Goal: Task Accomplishment & Management: Use online tool/utility

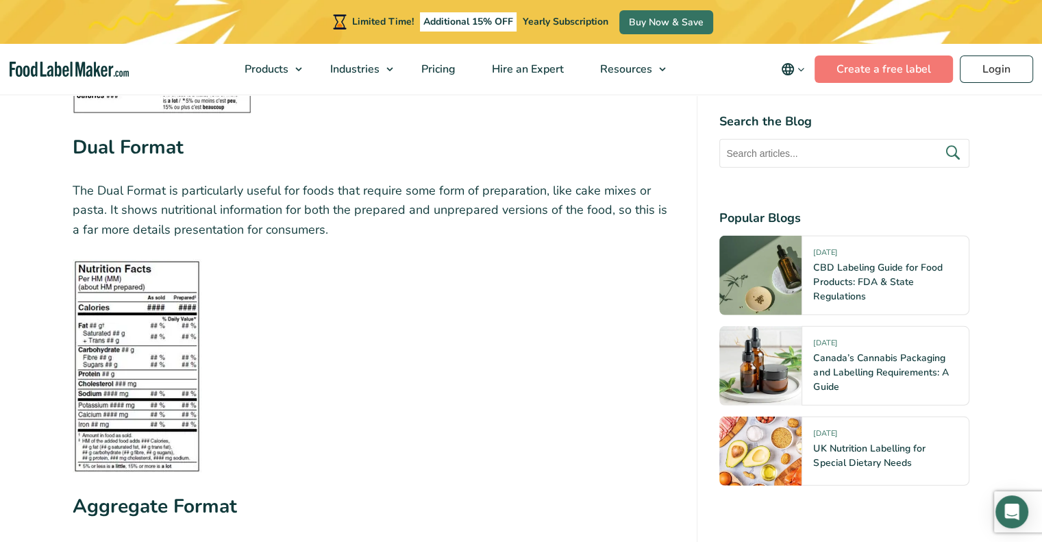
scroll to position [3821, 0]
click at [904, 70] on link "Create a free label" at bounding box center [884, 69] width 138 height 27
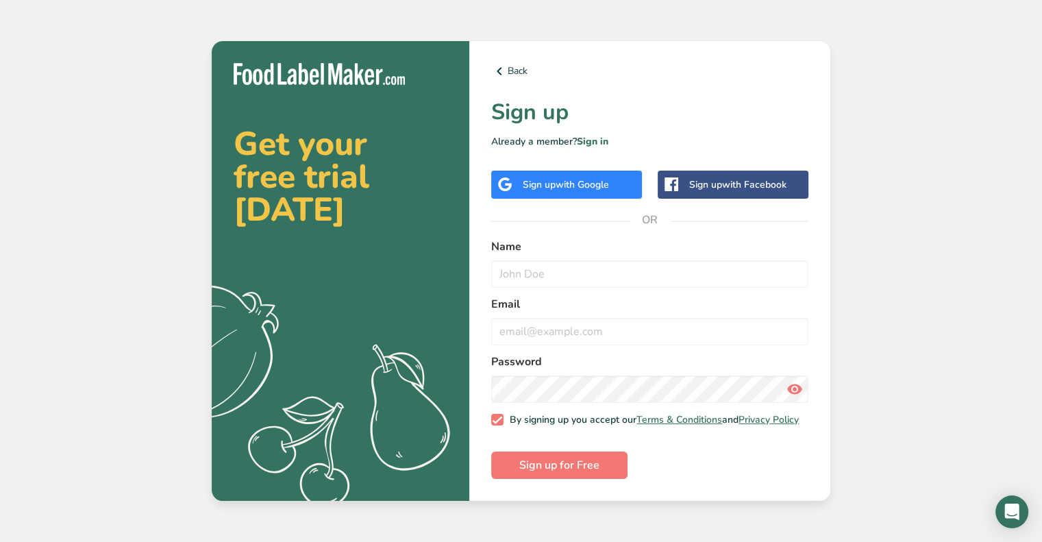
click at [701, 178] on div "Sign up with Facebook" at bounding box center [737, 185] width 97 height 14
click at [608, 194] on div "Sign up with Google" at bounding box center [566, 185] width 151 height 28
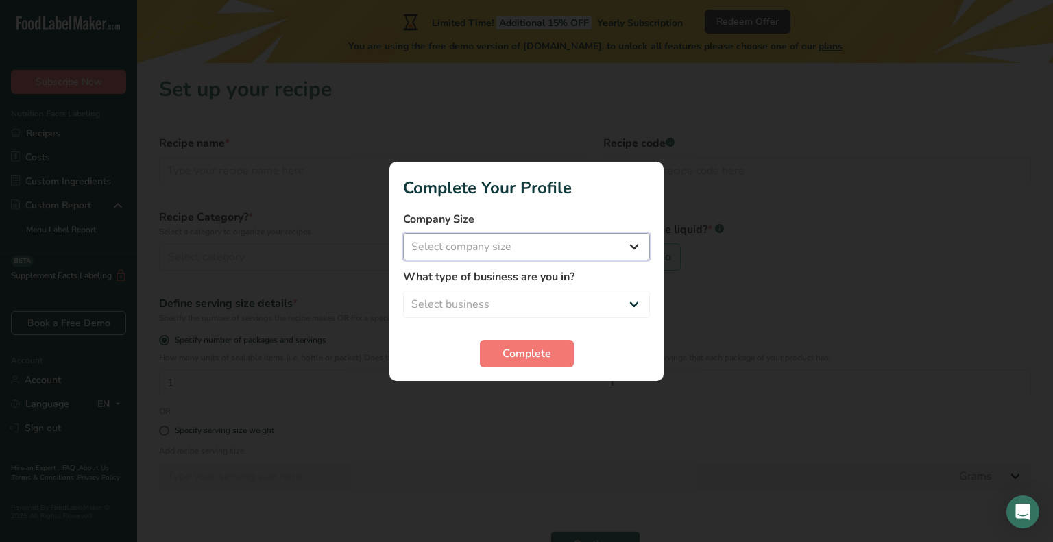
click at [499, 245] on select "Select company size Fewer than 10 Employees 10 to 50 Employees 51 to 500 Employ…" at bounding box center [526, 246] width 247 height 27
select select "1"
click at [403, 233] on select "Select company size Fewer than 10 Employees 10 to 50 Employees 51 to 500 Employ…" at bounding box center [526, 246] width 247 height 27
click at [507, 308] on select "Select business Packaged Food Manufacturer Restaurant & Cafe Bakery Meal Plans …" at bounding box center [526, 304] width 247 height 27
select select "1"
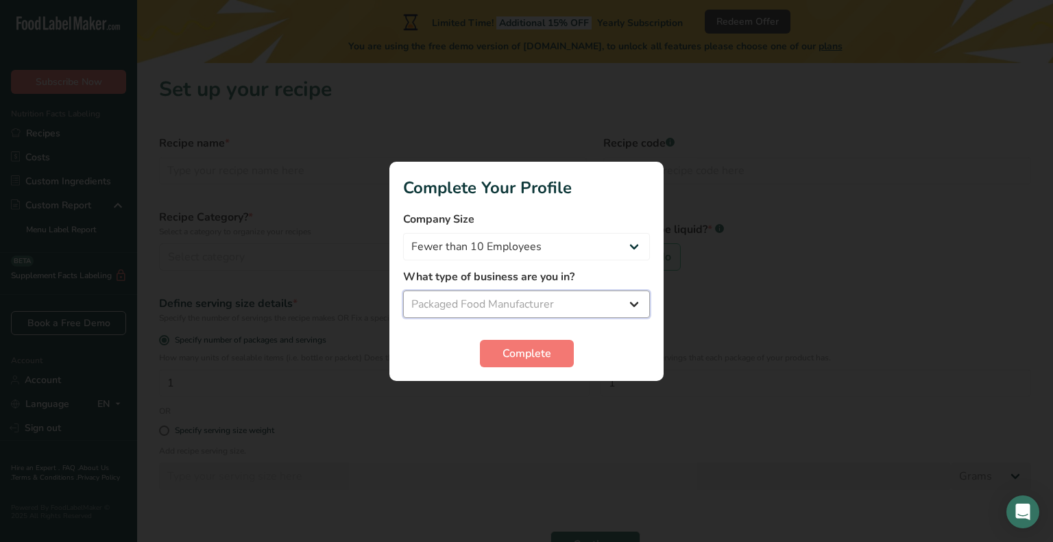
click at [403, 291] on select "Select business Packaged Food Manufacturer Restaurant & Cafe Bakery Meal Plans …" at bounding box center [526, 304] width 247 height 27
click at [515, 354] on span "Complete" at bounding box center [526, 353] width 49 height 16
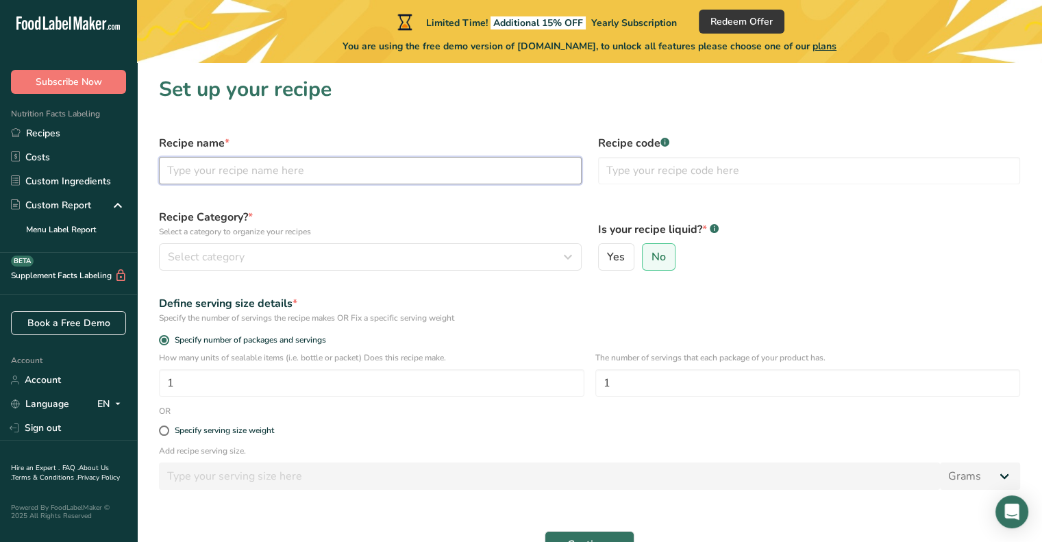
click at [268, 173] on input "text" at bounding box center [370, 170] width 423 height 27
type input "TASTY FAMILY KITCHEN"
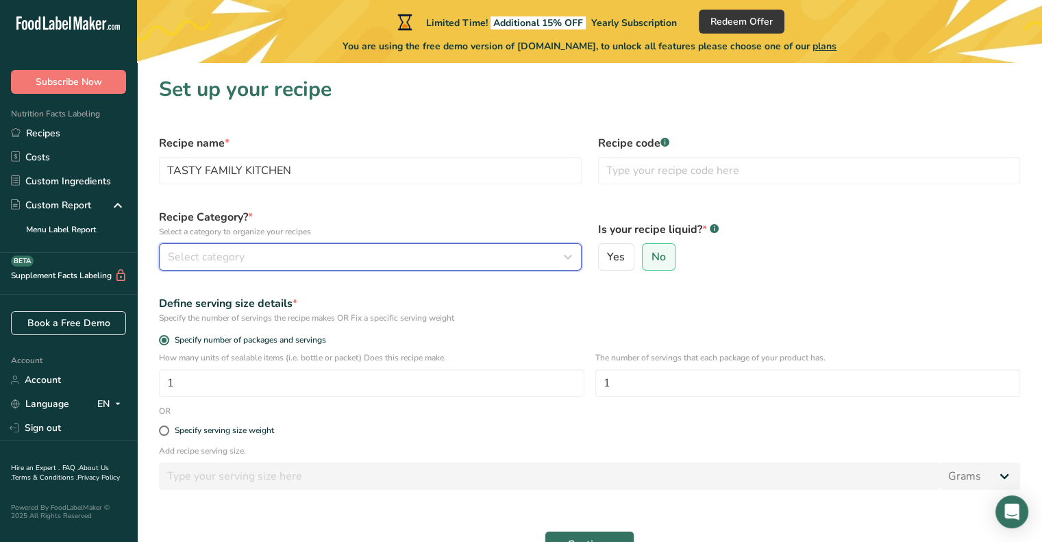
click at [352, 257] on div "Select category" at bounding box center [366, 257] width 397 height 16
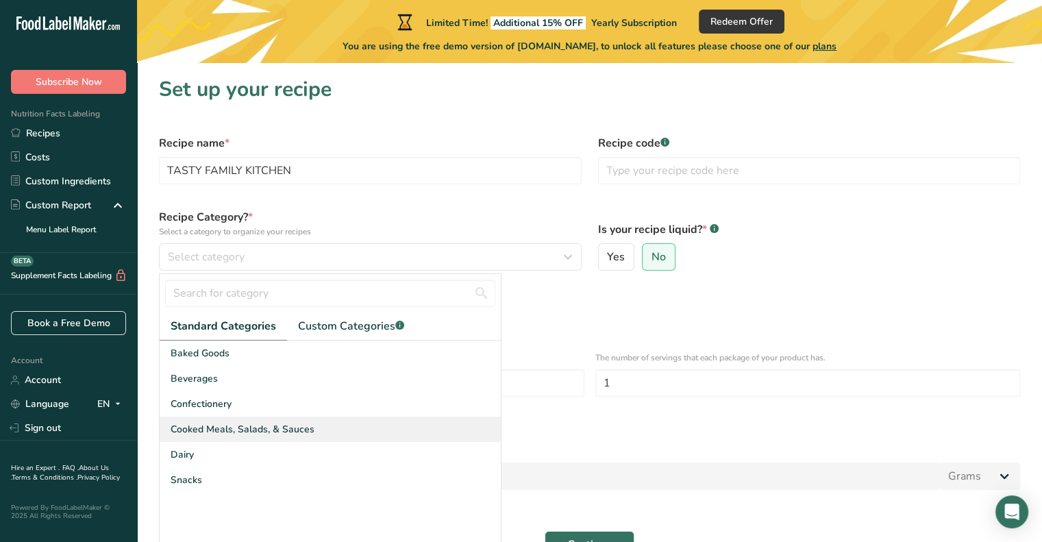
click at [225, 432] on span "Cooked Meals, Salads, & Sauces" at bounding box center [243, 429] width 144 height 14
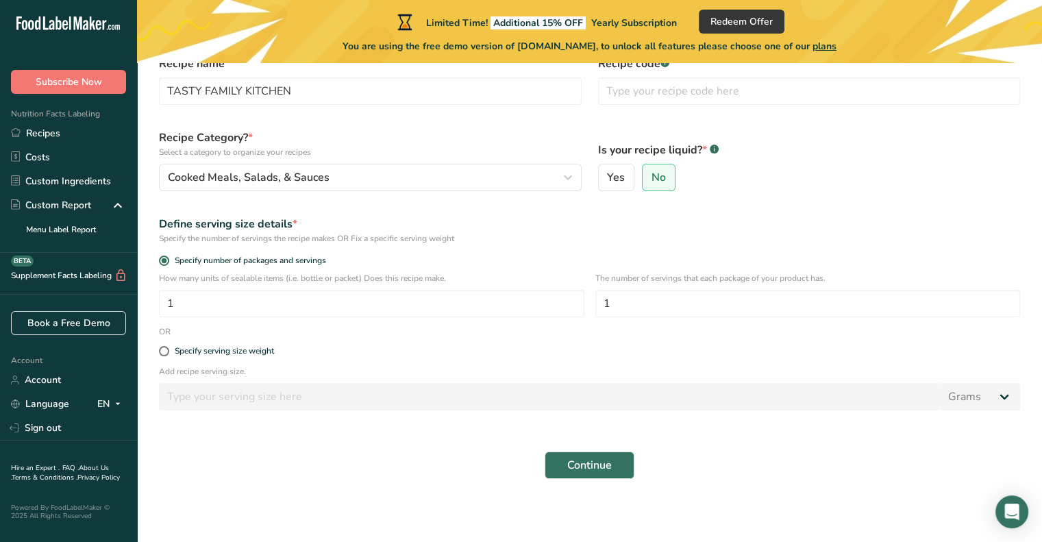
scroll to position [82, 0]
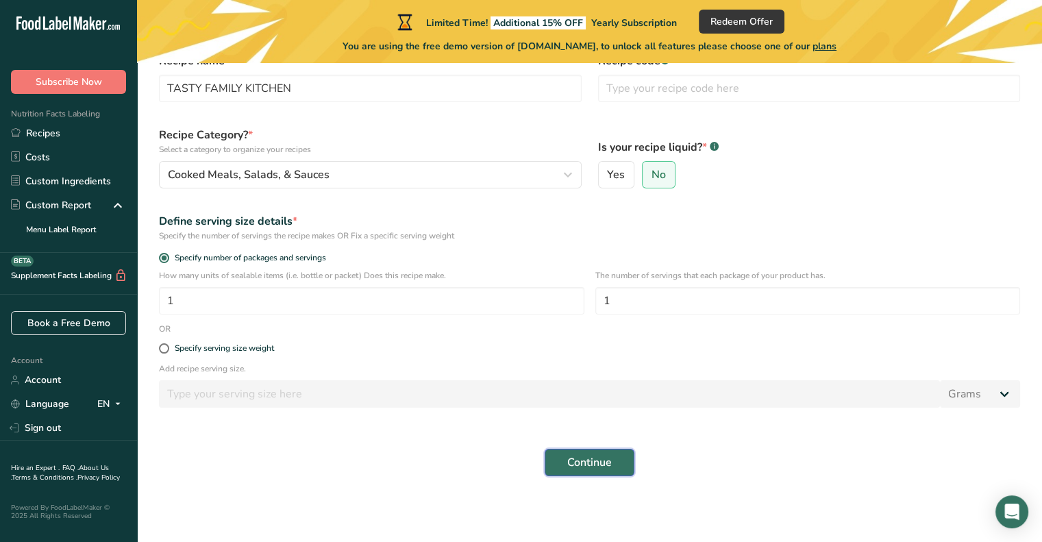
click at [613, 459] on button "Continue" at bounding box center [590, 462] width 90 height 27
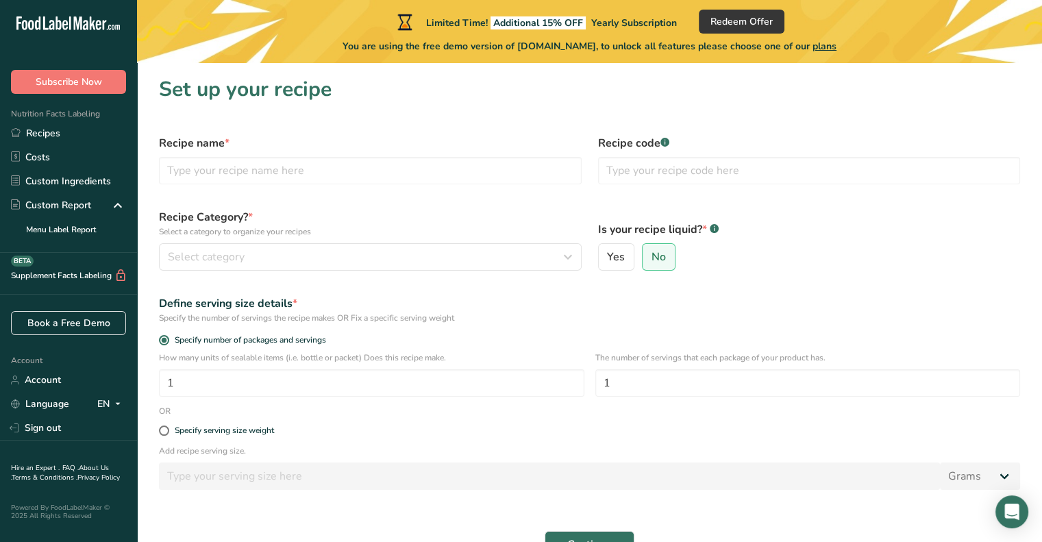
scroll to position [82, 0]
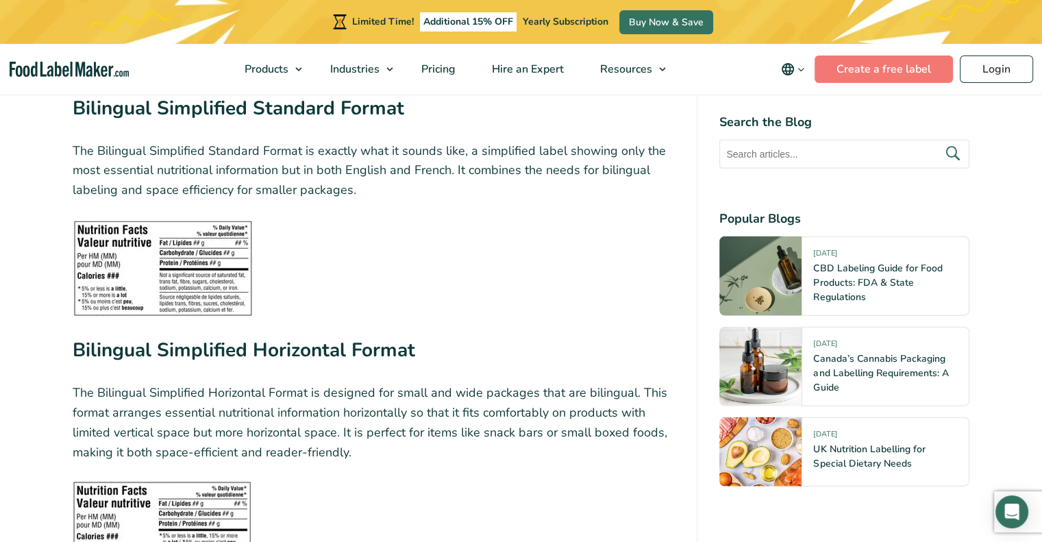
scroll to position [3378, 0]
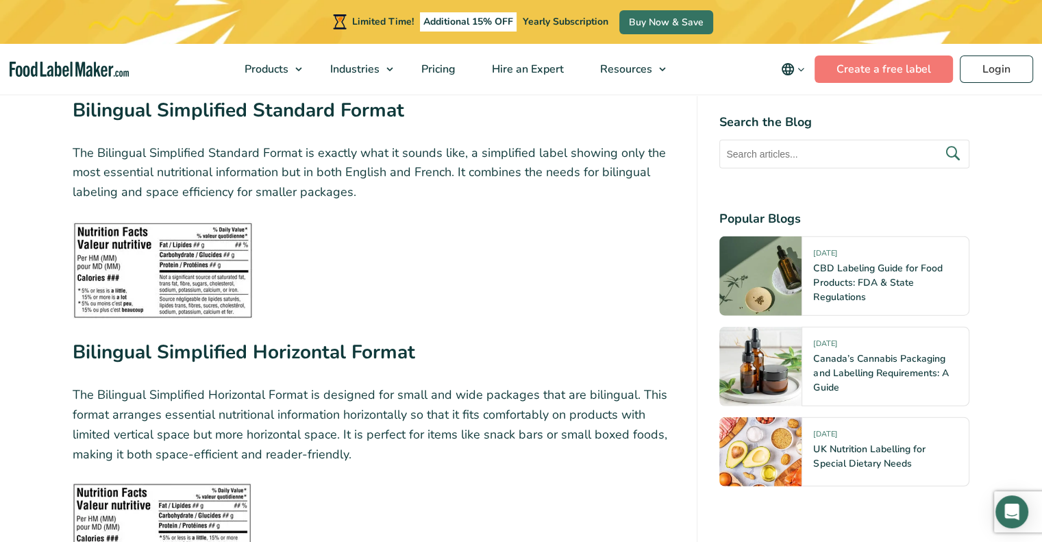
click at [286, 339] on strong "Bilingual Simplified Horizontal Format" at bounding box center [244, 352] width 343 height 26
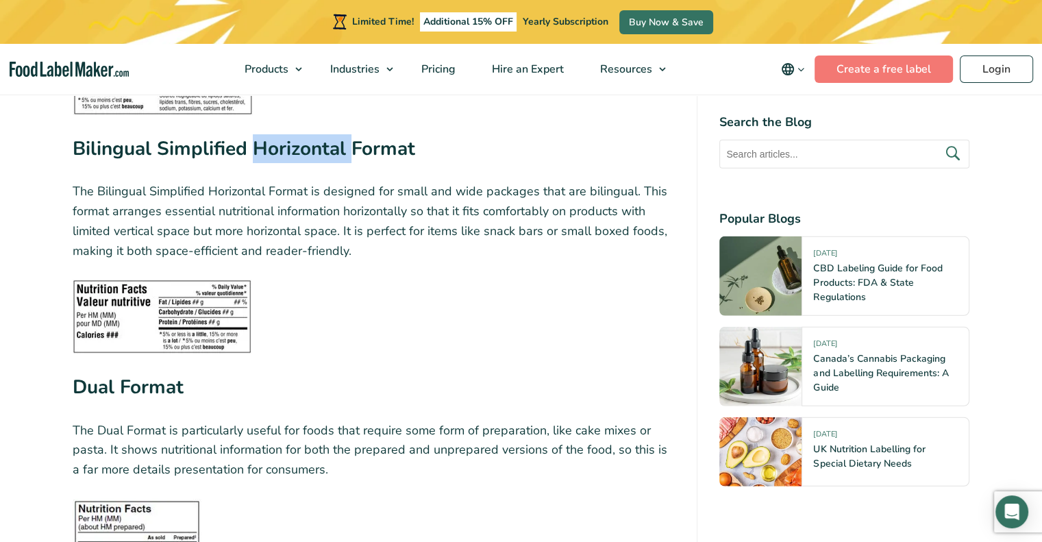
scroll to position [3583, 0]
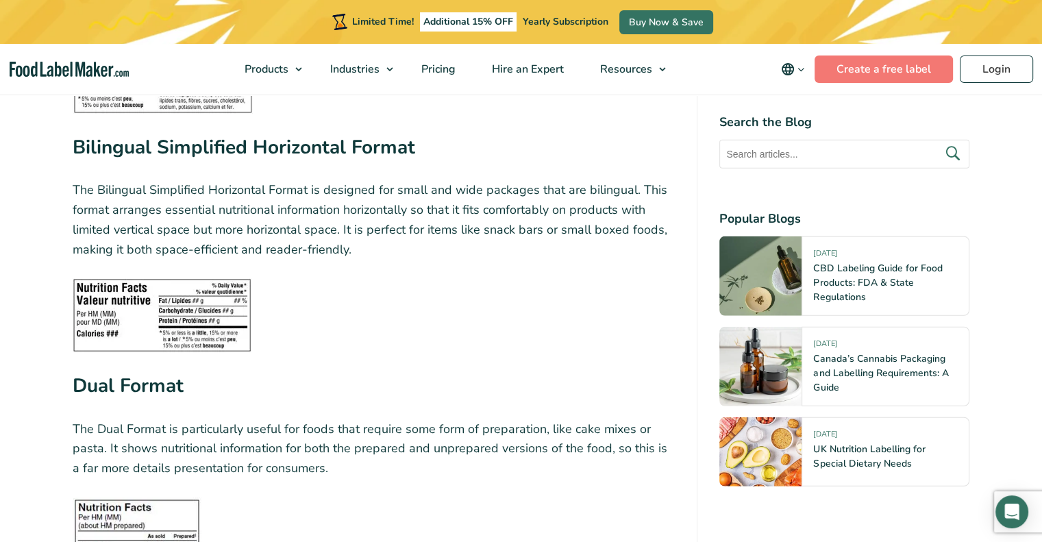
click at [341, 308] on figure at bounding box center [374, 315] width 603 height 74
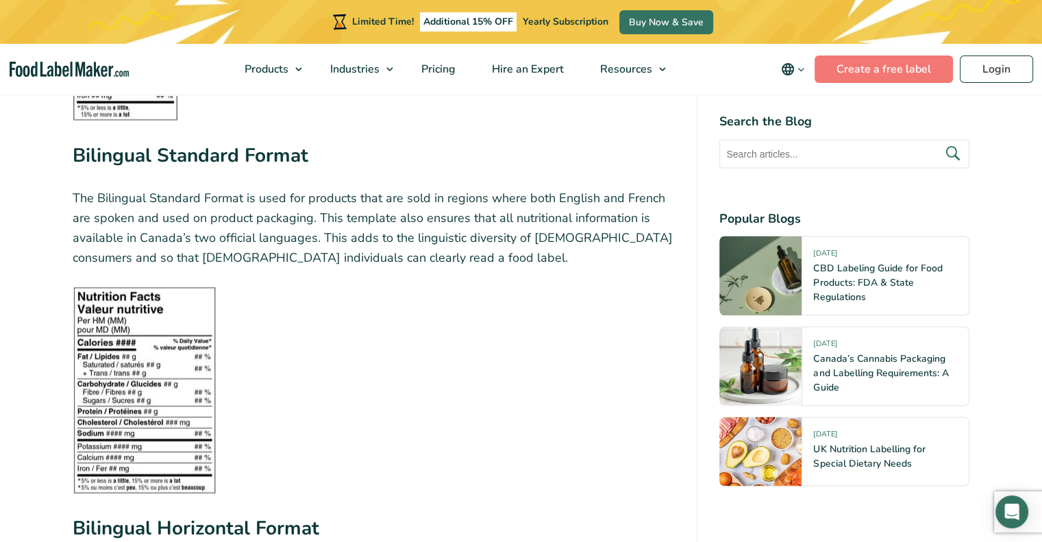
scroll to position [2456, 0]
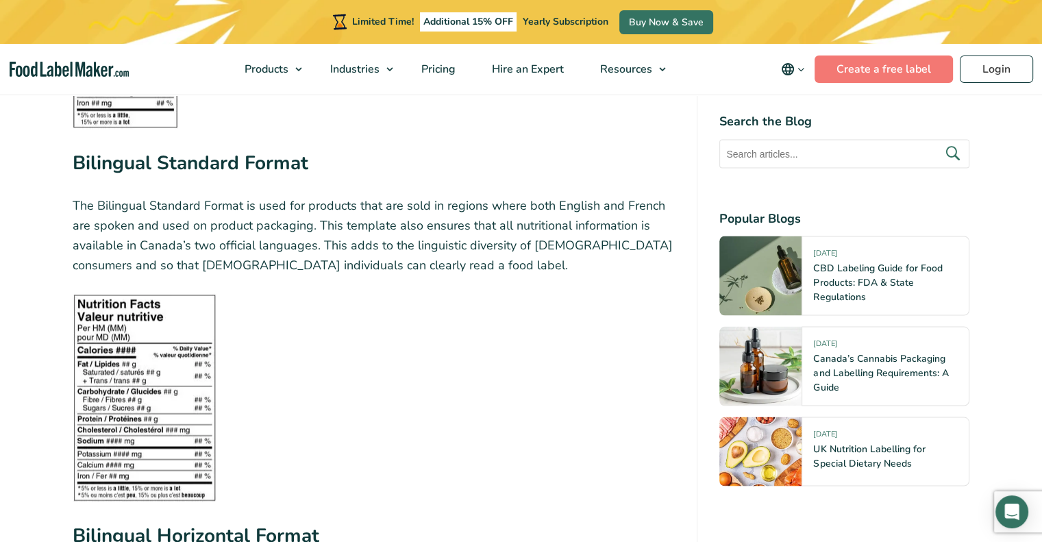
click at [245, 149] on strong "Bilingual Standard Format" at bounding box center [191, 162] width 236 height 26
click at [918, 66] on link "Create a free label" at bounding box center [884, 69] width 138 height 27
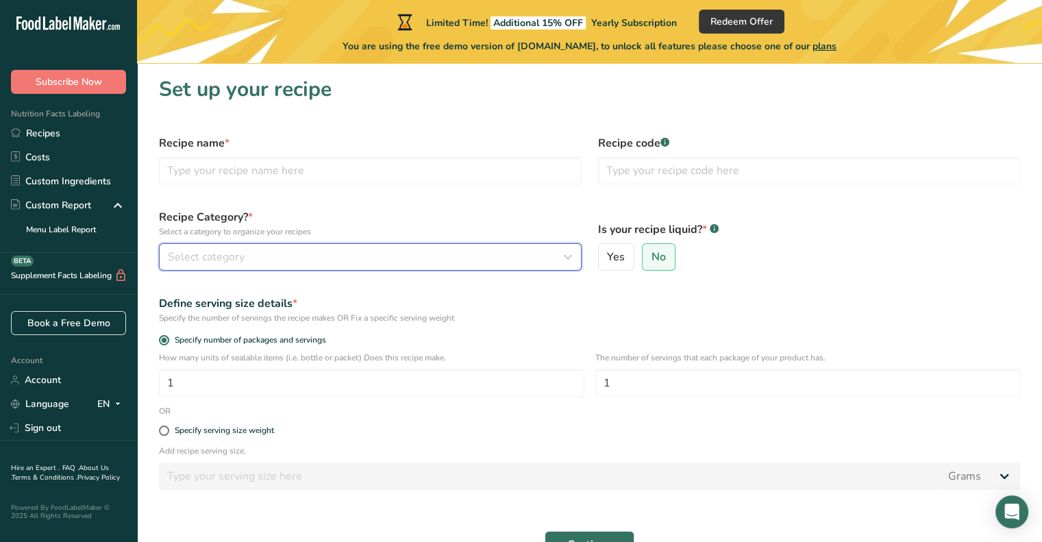
click at [271, 256] on div "Select category" at bounding box center [366, 257] width 397 height 16
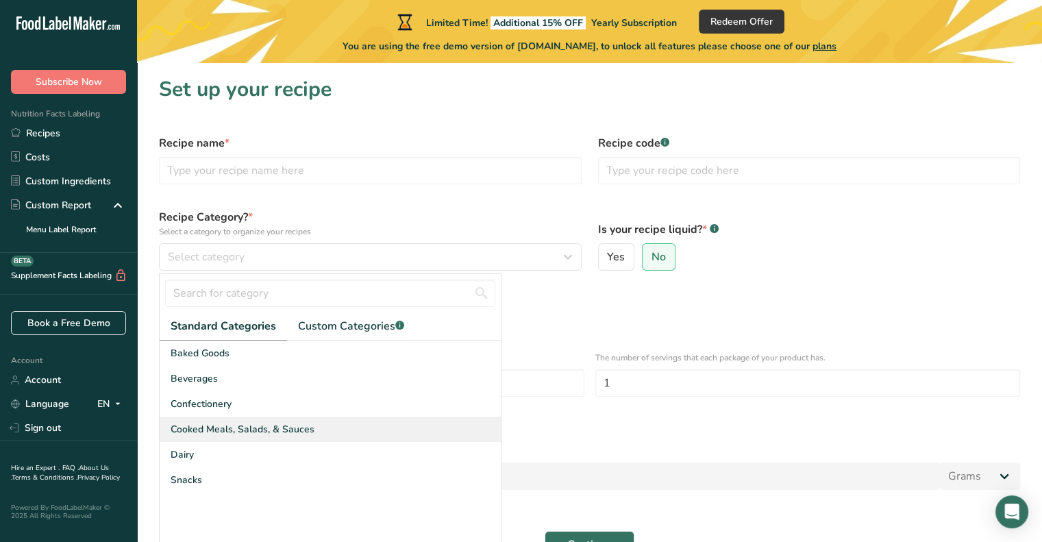
click at [202, 434] on span "Cooked Meals, Salads, & Sauces" at bounding box center [243, 429] width 144 height 14
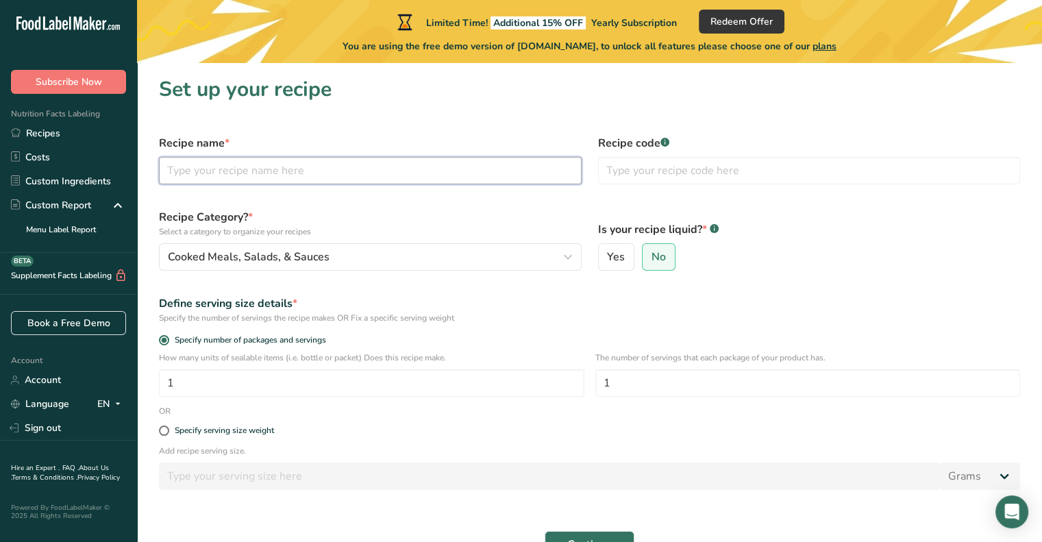
click at [265, 165] on input "text" at bounding box center [370, 170] width 423 height 27
click at [313, 127] on div "Recipe name *" at bounding box center [370, 160] width 439 height 66
click at [291, 163] on input "text" at bounding box center [370, 170] width 423 height 27
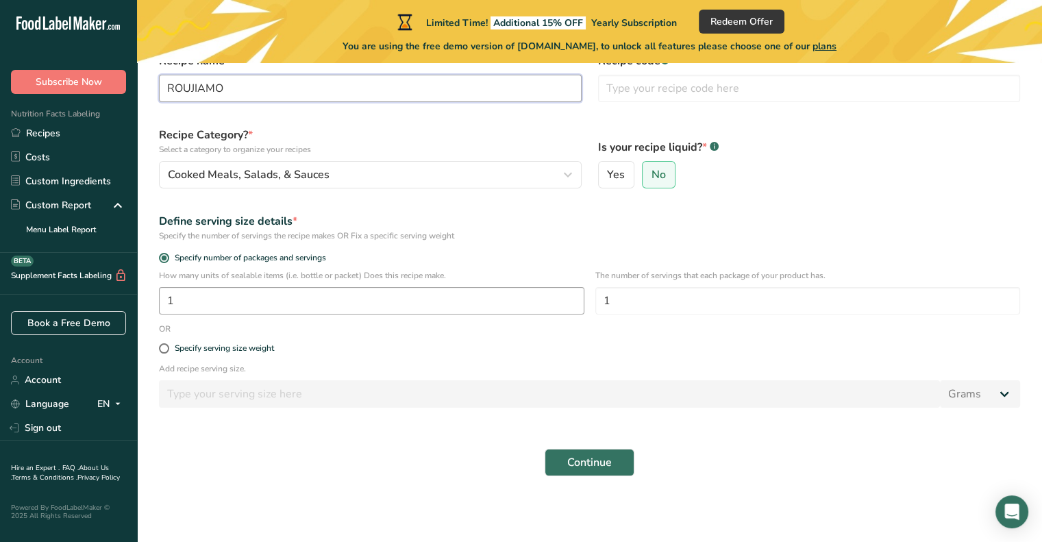
type input "ROUJIAMO"
click at [244, 304] on input "1" at bounding box center [372, 300] width 426 height 27
type input "1"
click at [164, 353] on span at bounding box center [164, 348] width 10 height 10
click at [164, 353] on input "Specify serving size weight" at bounding box center [163, 348] width 9 height 9
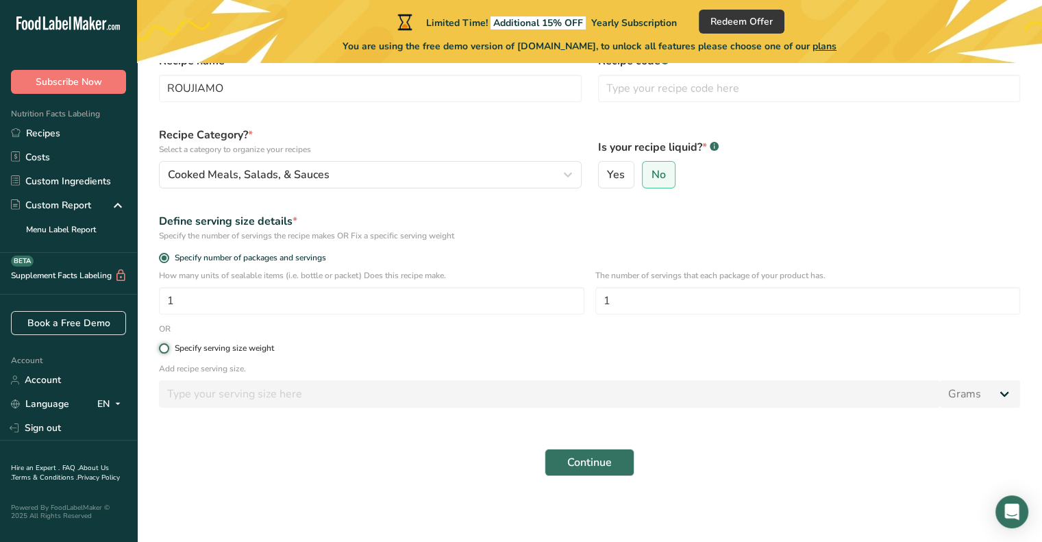
radio input "true"
radio input "false"
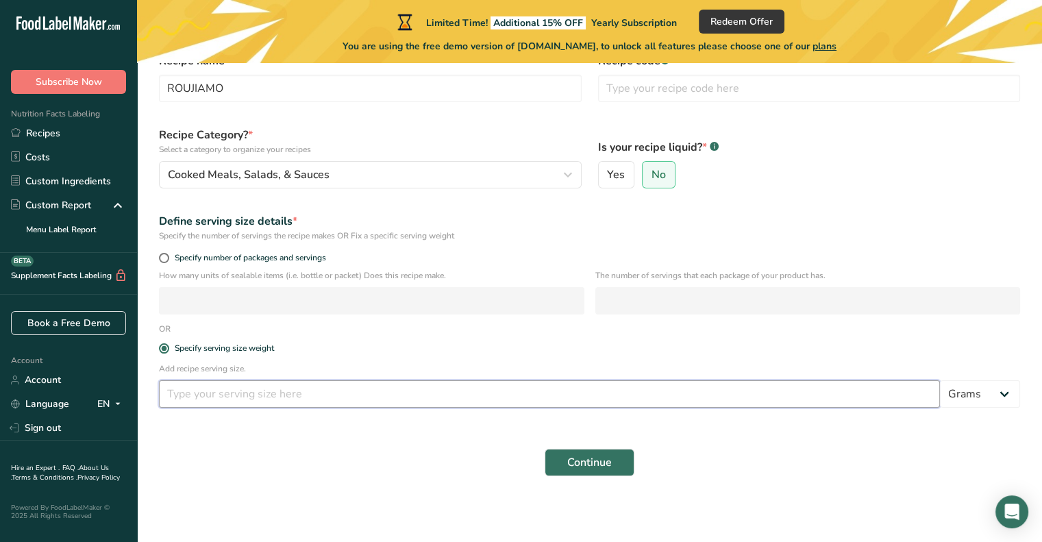
click at [194, 390] on input "number" at bounding box center [549, 393] width 781 height 27
type input "220"
click at [567, 460] on span "Continue" at bounding box center [589, 462] width 45 height 16
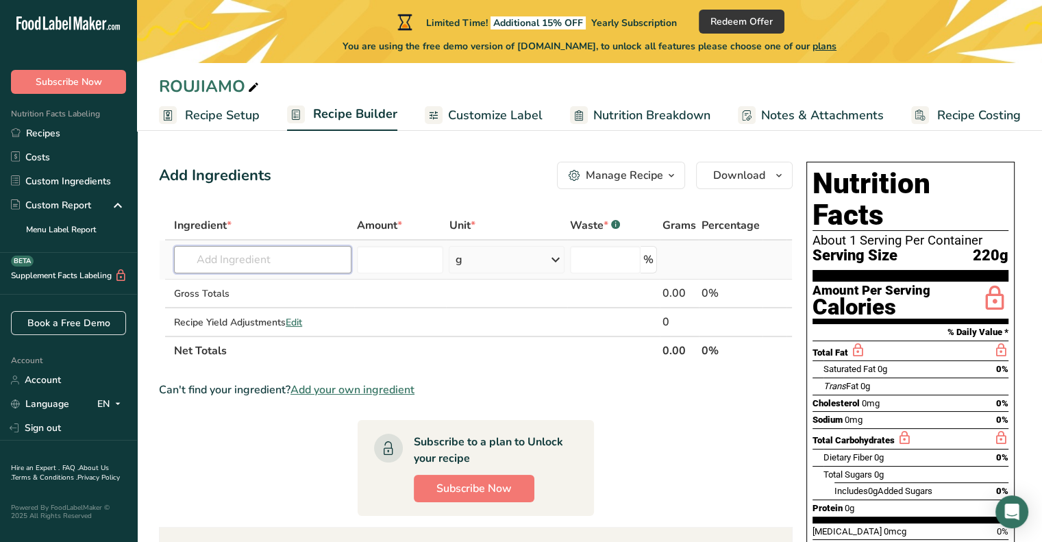
click at [285, 262] on input "text" at bounding box center [263, 259] width 178 height 27
click at [967, 114] on span "Recipe Costing" at bounding box center [980, 115] width 84 height 19
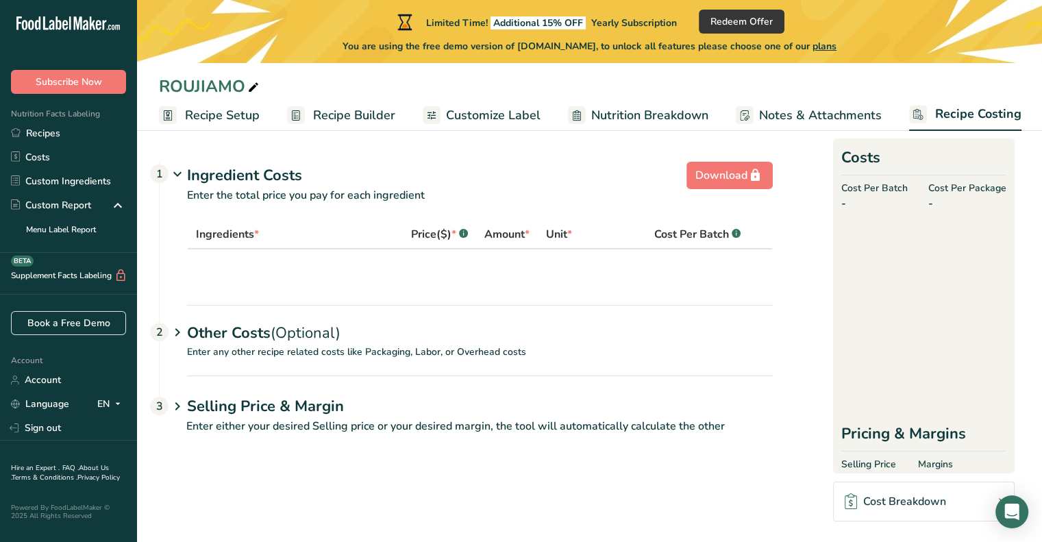
click at [795, 121] on span "Notes & Attachments" at bounding box center [820, 115] width 123 height 19
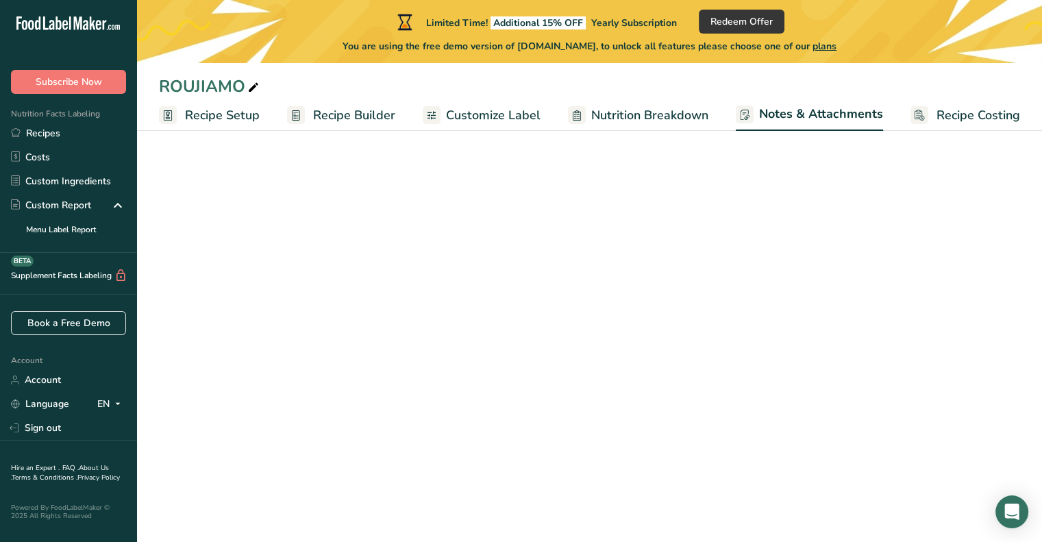
scroll to position [0, 1]
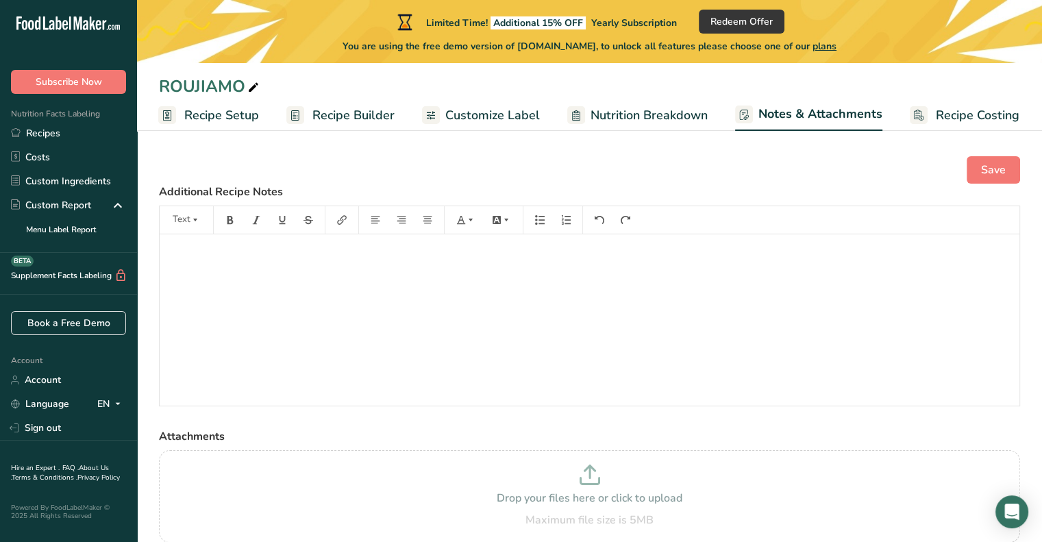
click at [660, 117] on span "Nutrition Breakdown" at bounding box center [649, 115] width 117 height 19
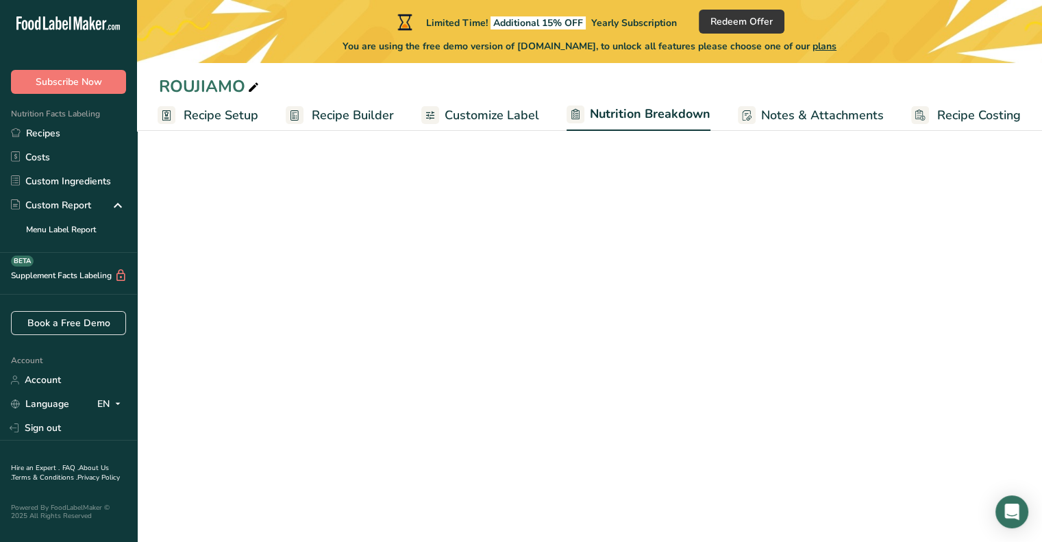
select select "Calories"
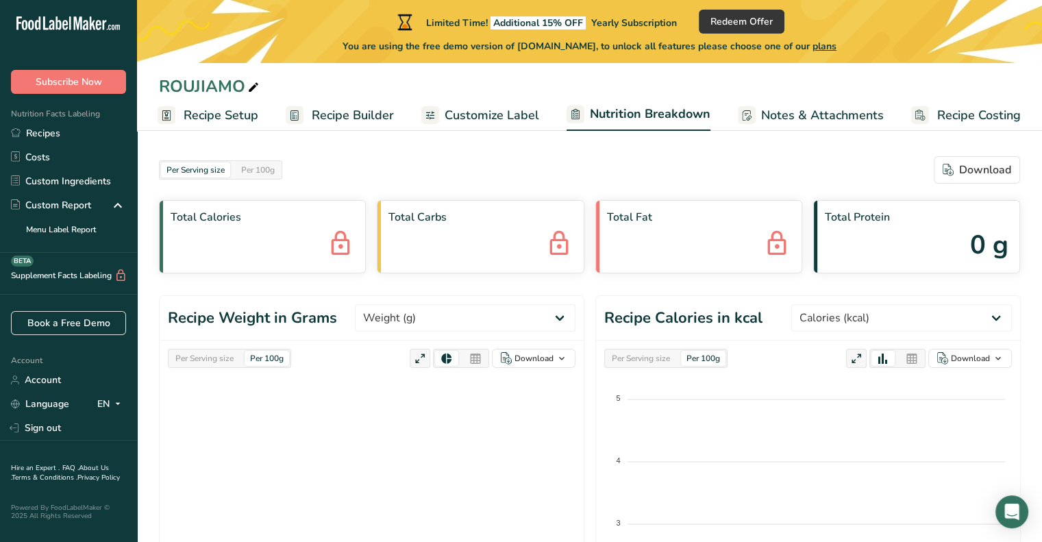
click at [498, 117] on span "Customize Label" at bounding box center [492, 115] width 95 height 19
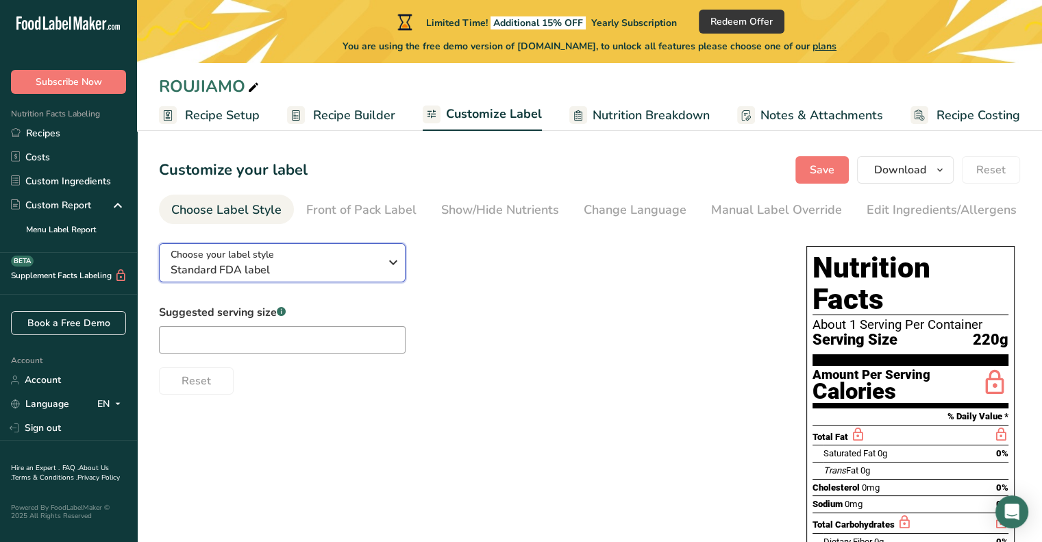
click at [323, 272] on span "Standard FDA label" at bounding box center [275, 270] width 209 height 16
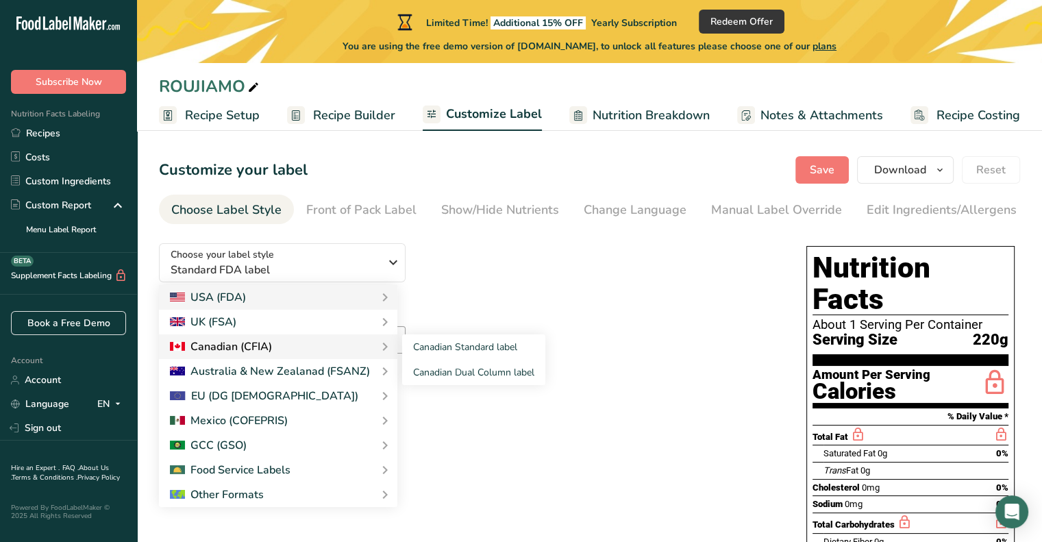
click at [239, 349] on div "Canadian (CFIA)" at bounding box center [221, 347] width 102 height 16
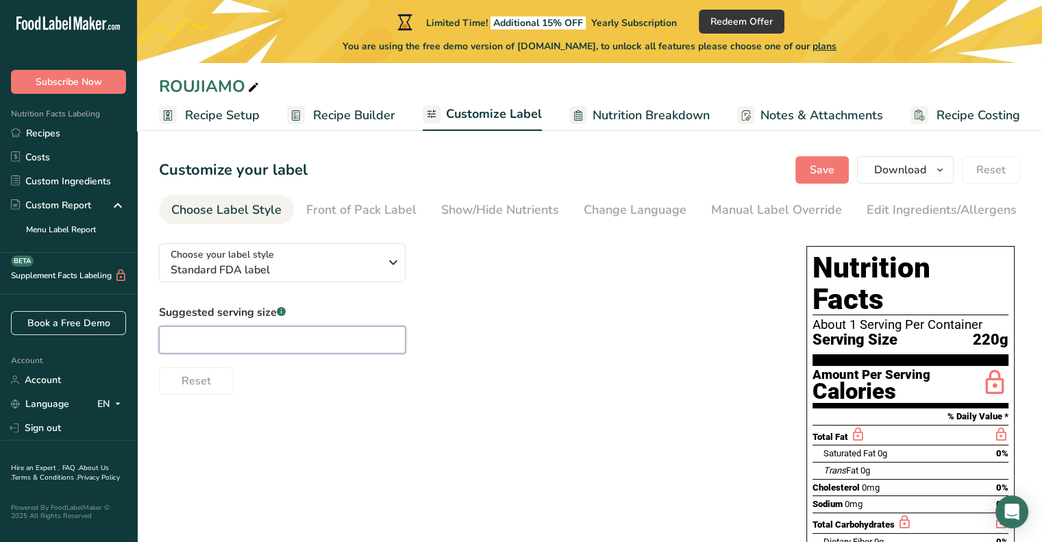
click at [341, 345] on input "text" at bounding box center [282, 339] width 247 height 27
click at [265, 268] on span "Standard FDA label" at bounding box center [275, 270] width 209 height 16
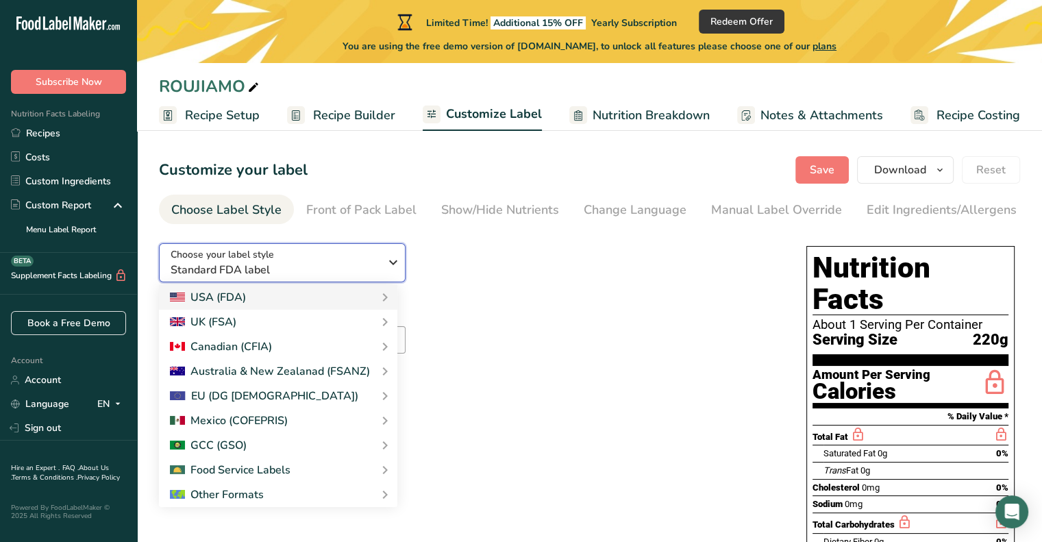
click at [265, 268] on span "Standard FDA label" at bounding box center [275, 270] width 209 height 16
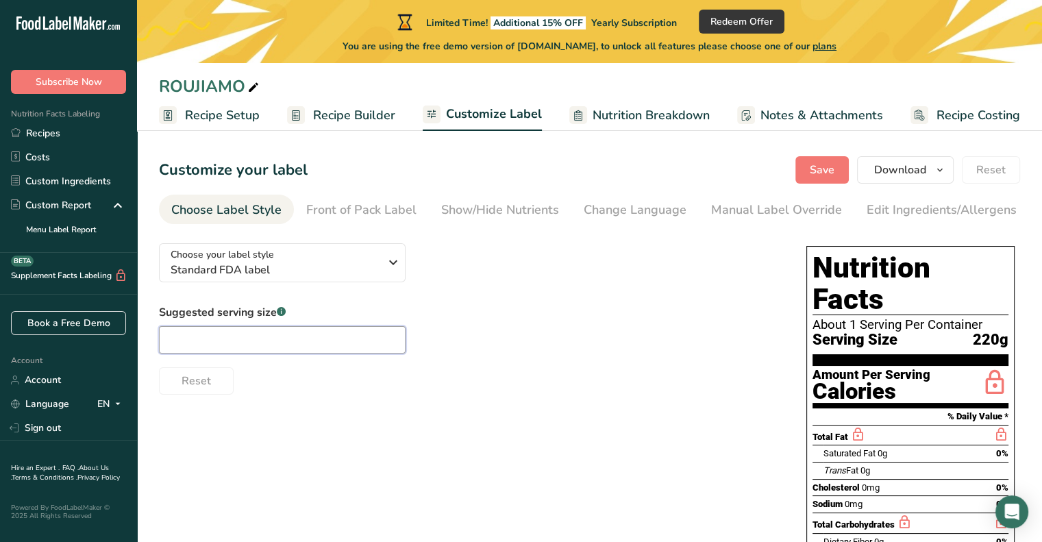
click at [315, 345] on input "text" at bounding box center [282, 339] width 247 height 27
click at [362, 120] on span "Recipe Builder" at bounding box center [354, 115] width 82 height 19
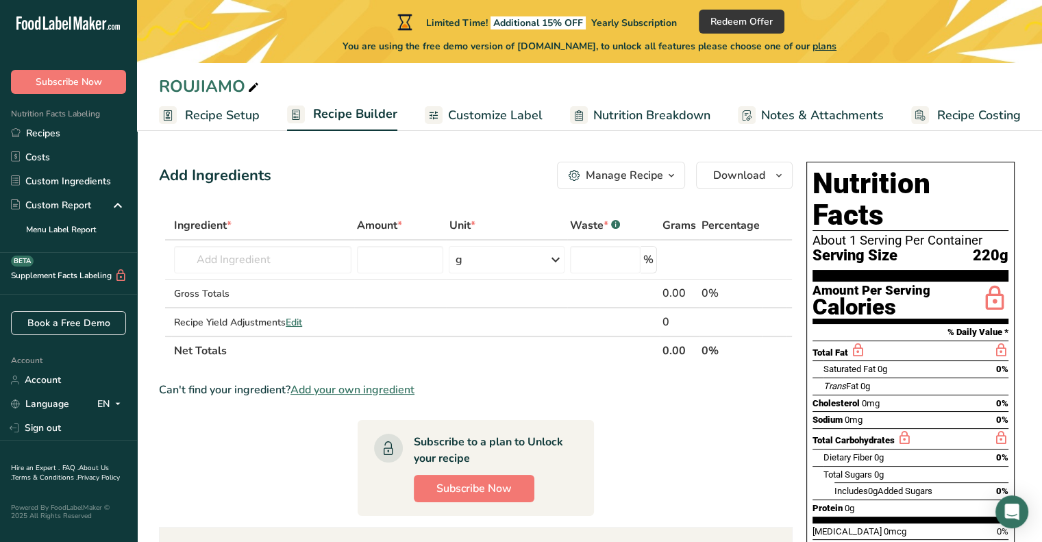
click at [470, 118] on span "Customize Label" at bounding box center [495, 115] width 95 height 19
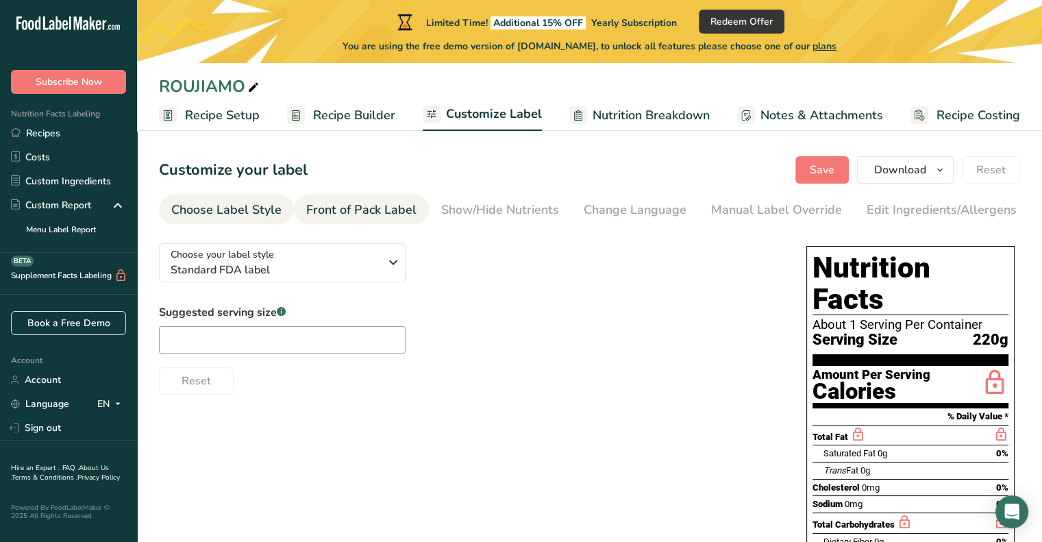
click at [384, 216] on div "Front of Pack Label" at bounding box center [361, 210] width 110 height 19
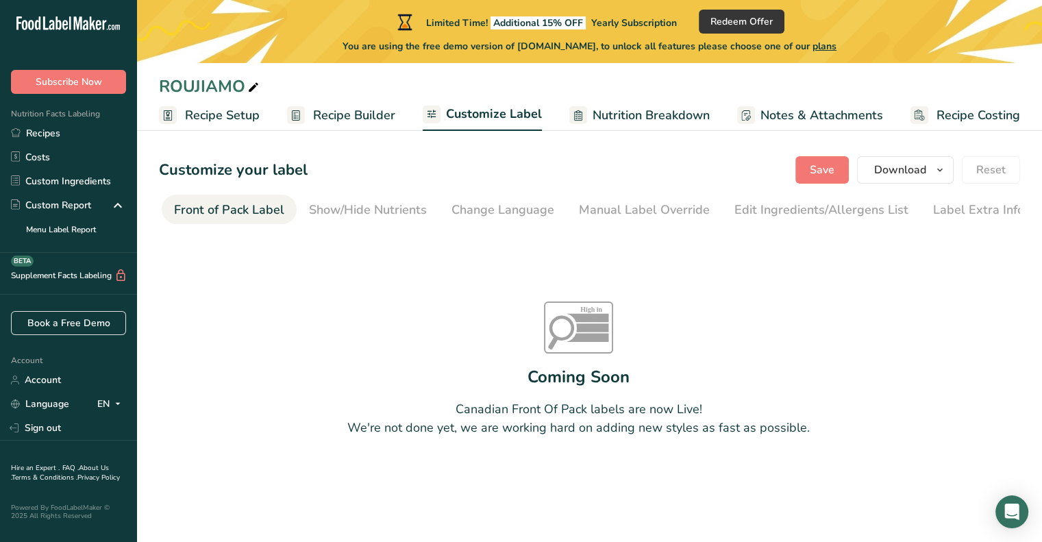
scroll to position [0, 133]
click at [445, 216] on li "Change Language" at bounding box center [502, 209] width 127 height 29
click at [596, 202] on div "Manual Label Override" at bounding box center [642, 210] width 131 height 19
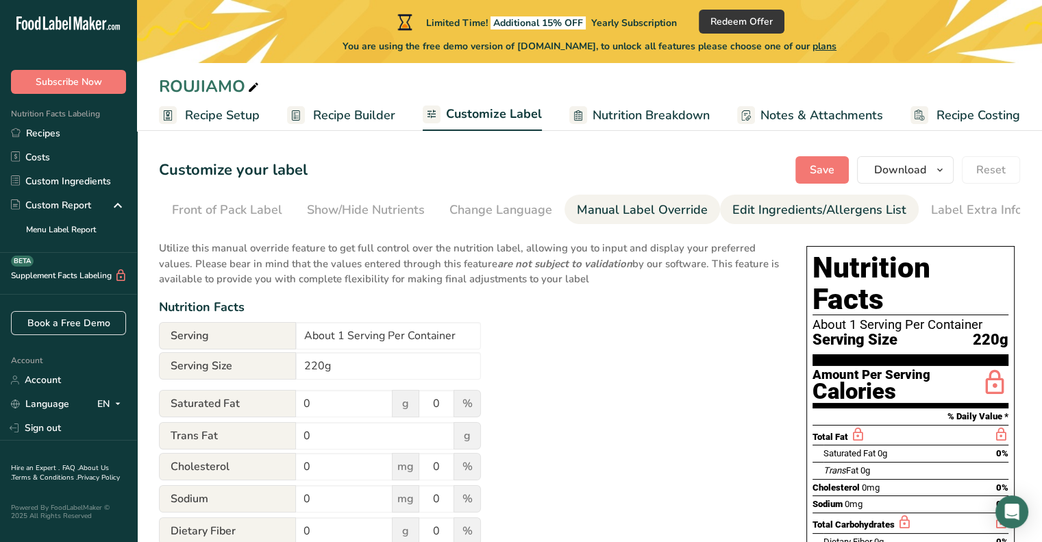
click at [763, 213] on div "Edit Ingredients/Allergens List" at bounding box center [820, 210] width 174 height 19
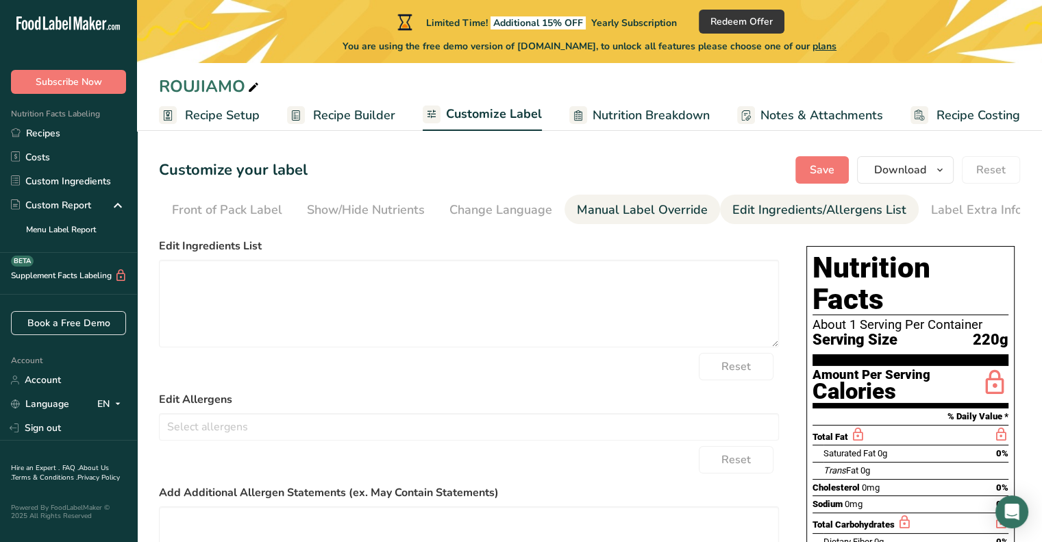
click at [674, 217] on div "Manual Label Override" at bounding box center [642, 210] width 131 height 19
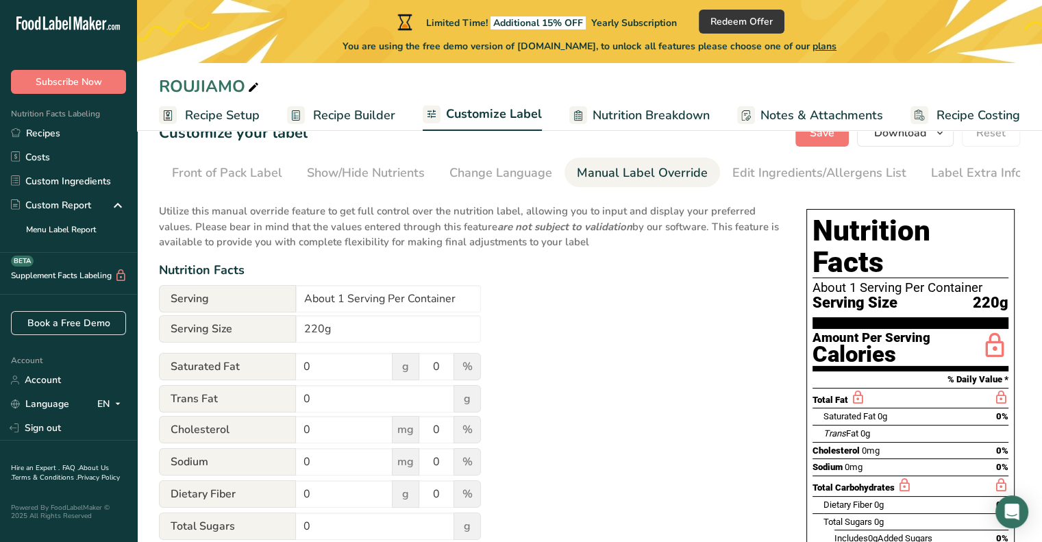
scroll to position [0, 0]
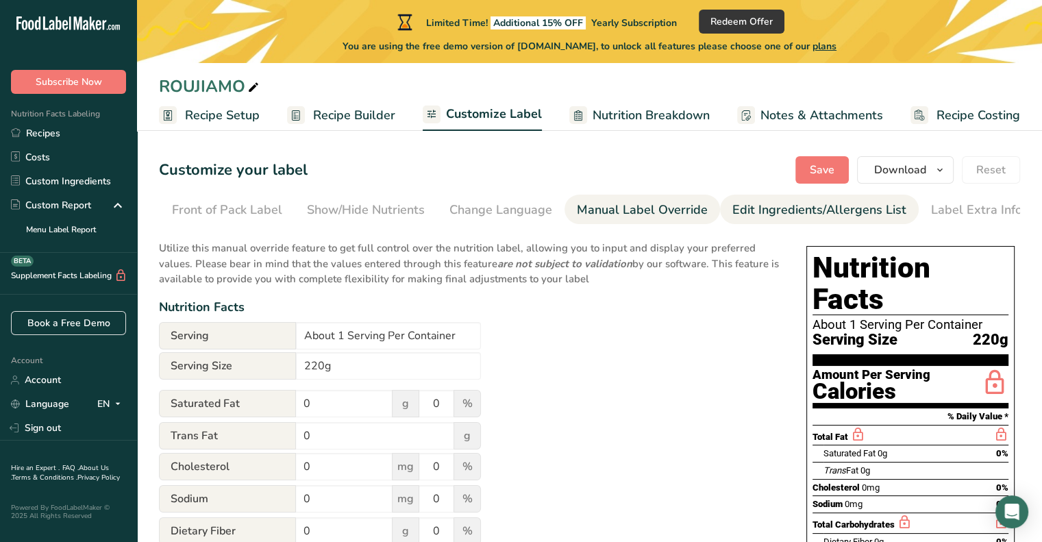
click at [866, 215] on div "Edit Ingredients/Allergens List" at bounding box center [820, 210] width 174 height 19
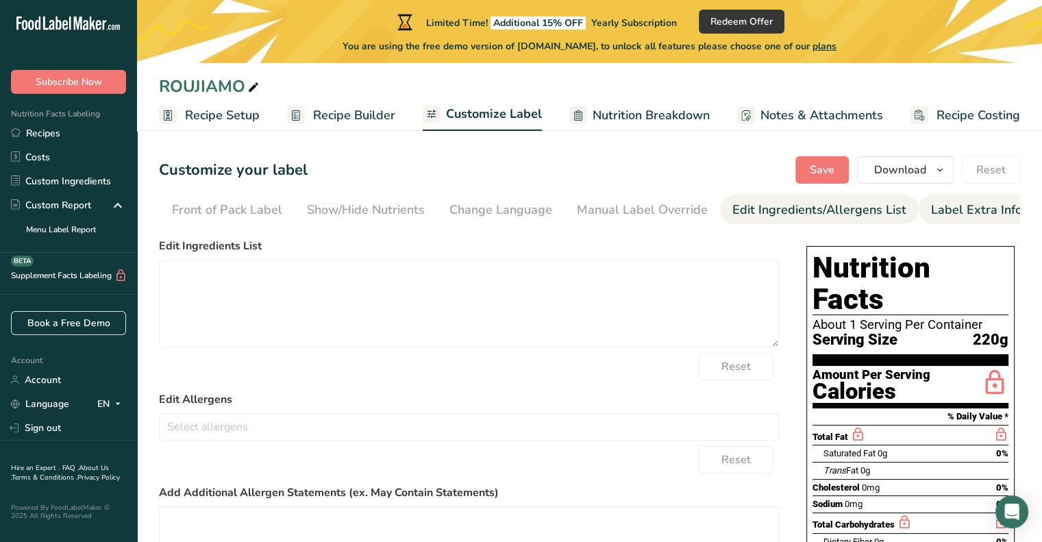
click at [960, 199] on link "Label Extra Info" at bounding box center [976, 210] width 91 height 31
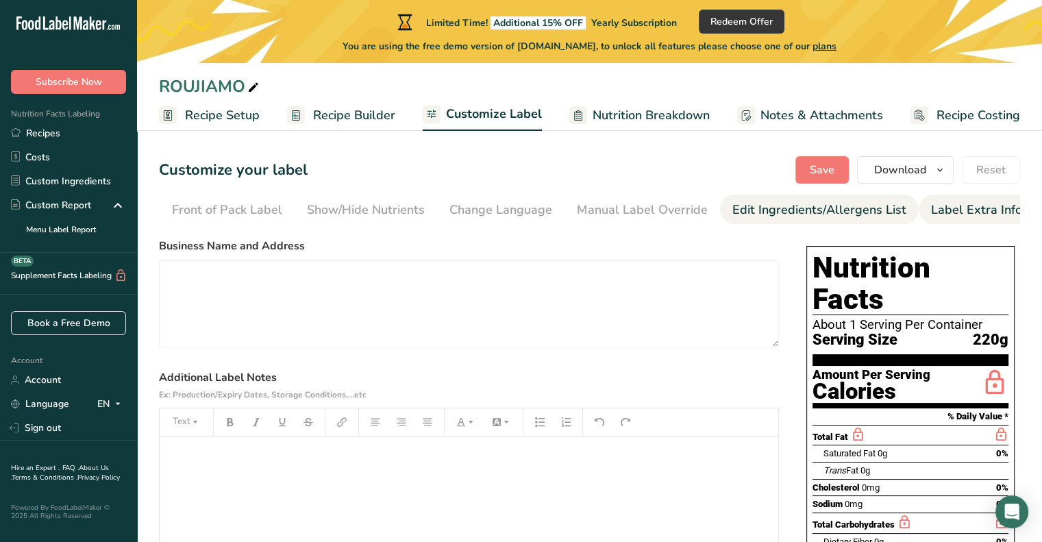
click at [779, 221] on link "Edit Ingredients/Allergens List" at bounding box center [820, 210] width 174 height 31
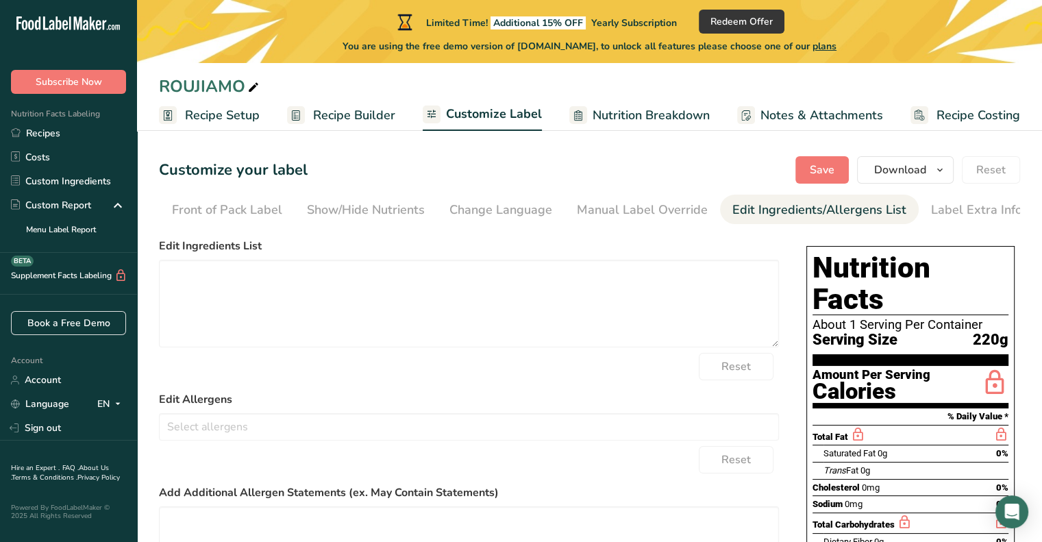
click at [376, 117] on span "Recipe Builder" at bounding box center [354, 115] width 82 height 19
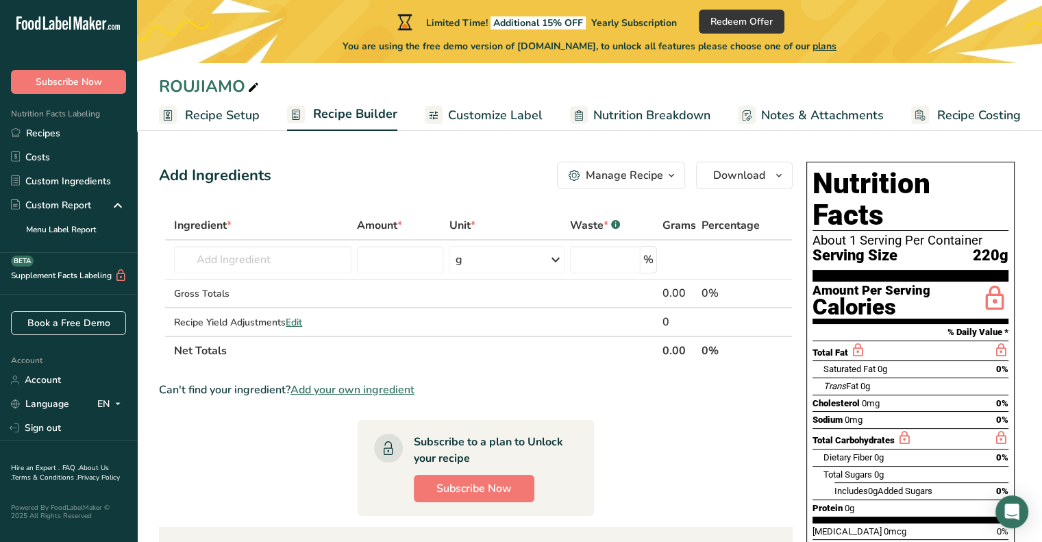
click at [221, 116] on span "Recipe Setup" at bounding box center [222, 115] width 75 height 19
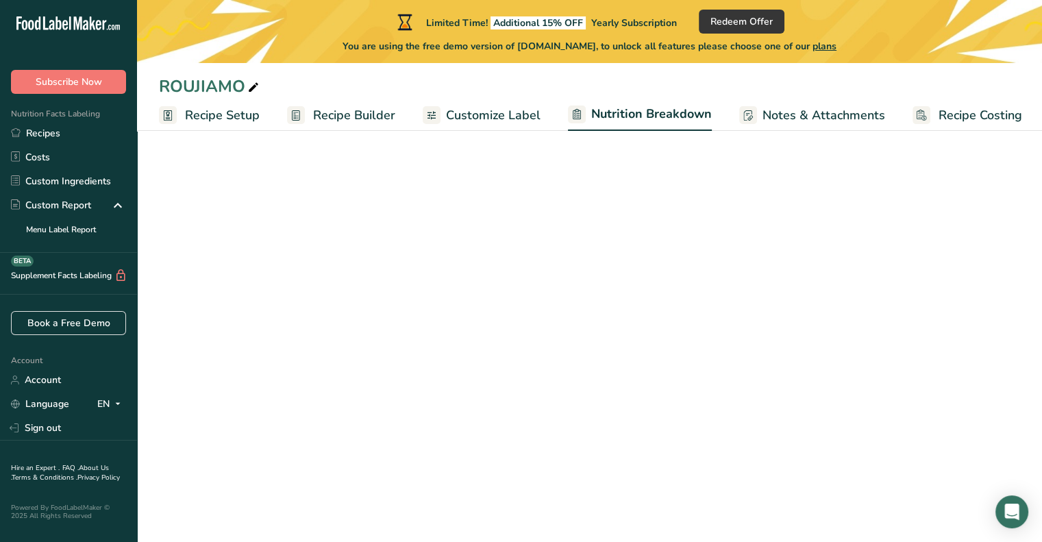
select select "Calories"
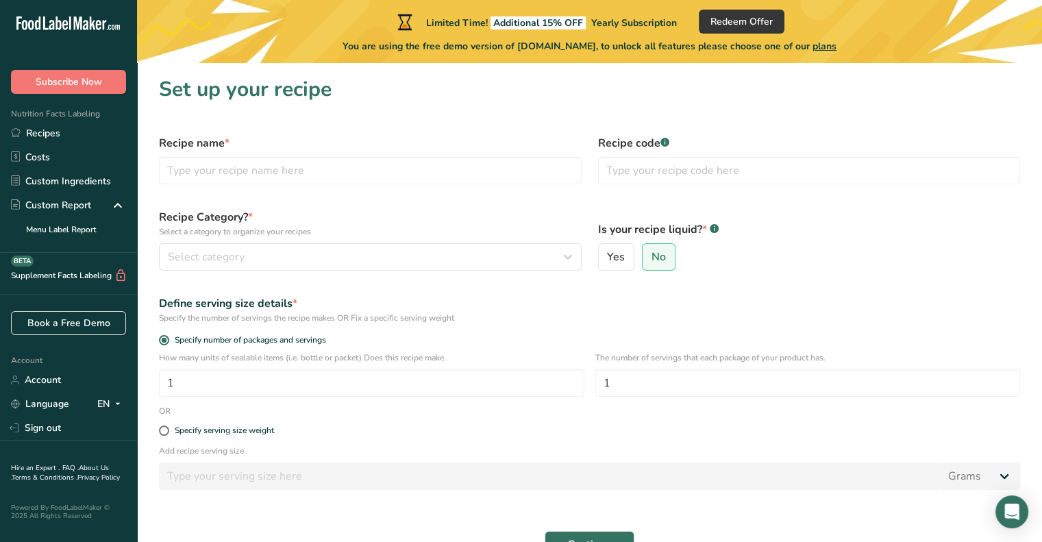
scroll to position [82, 0]
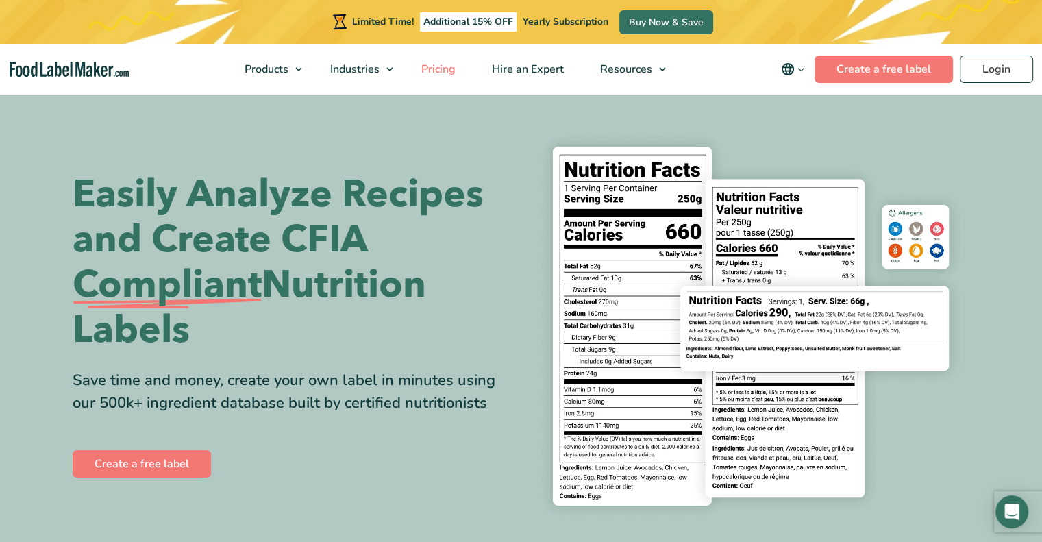
click at [430, 67] on span "Pricing" at bounding box center [437, 69] width 40 height 15
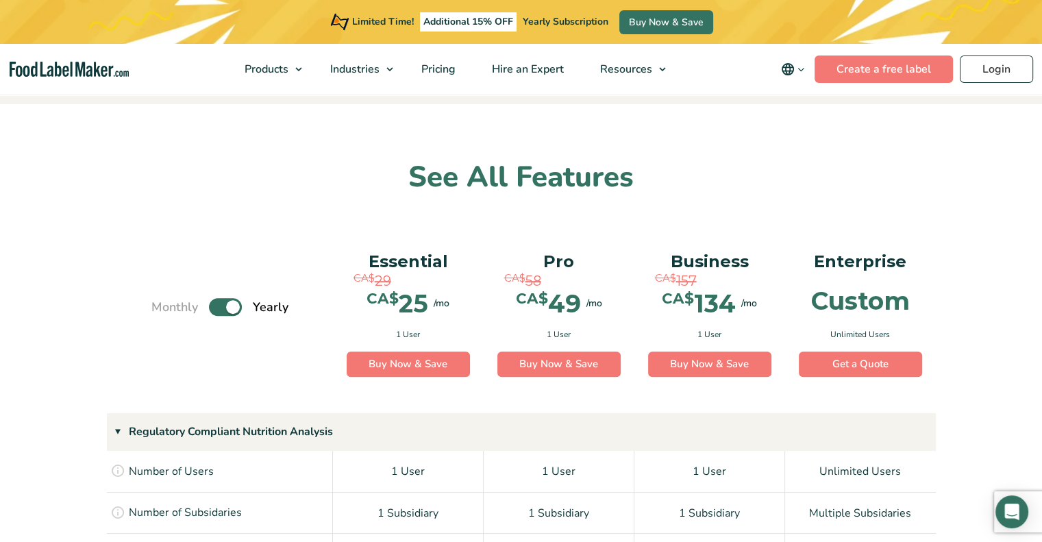
scroll to position [823, 0]
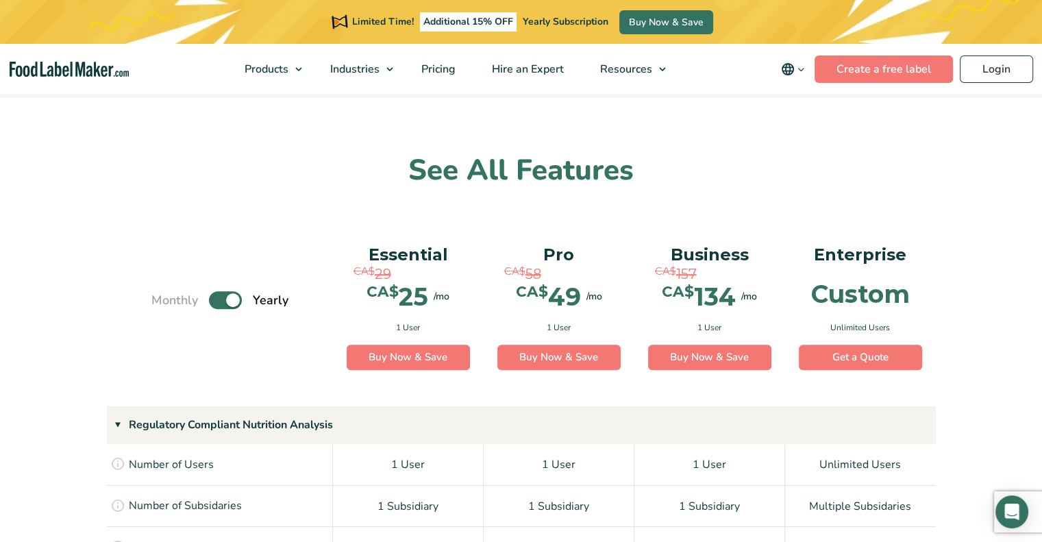
click at [220, 296] on label "Toggle" at bounding box center [225, 300] width 33 height 18
click at [163, 296] on input "Toggle" at bounding box center [158, 300] width 9 height 9
checkbox input "false"
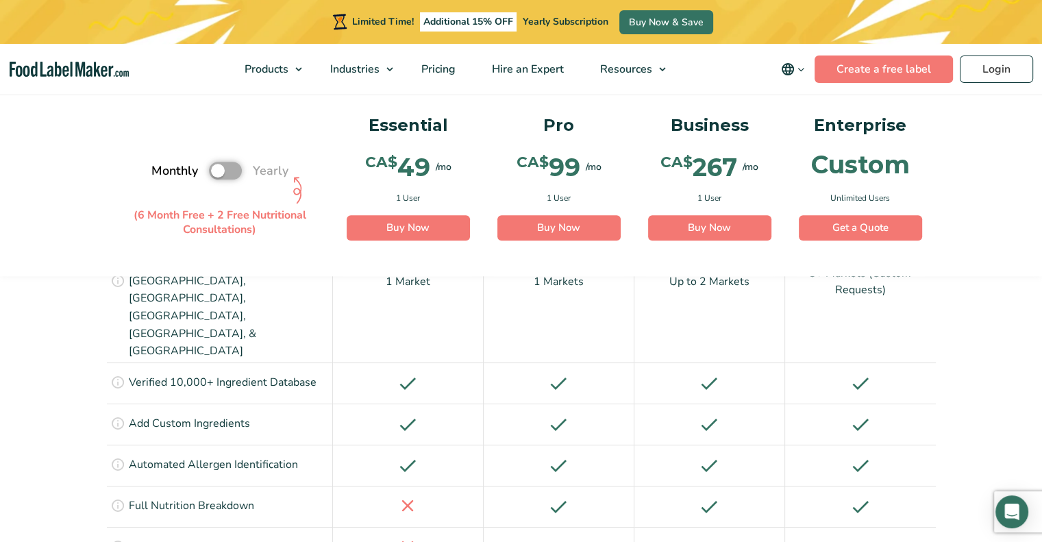
scroll to position [1220, 0]
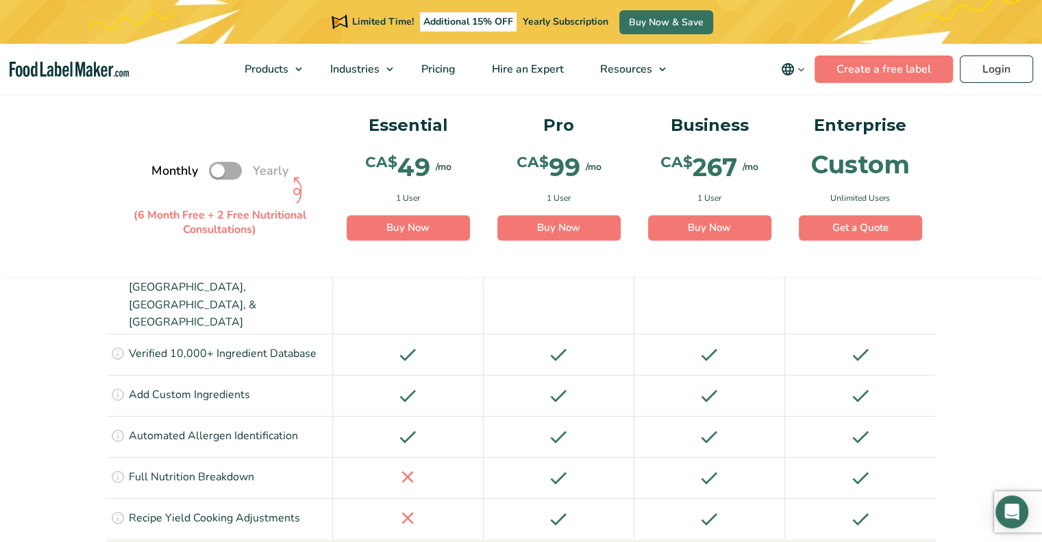
click at [129, 156] on div "Monthly Toggle Yearly (6 Month Free + 2 Free Nutritional Consultations)" at bounding box center [220, 171] width 226 height 145
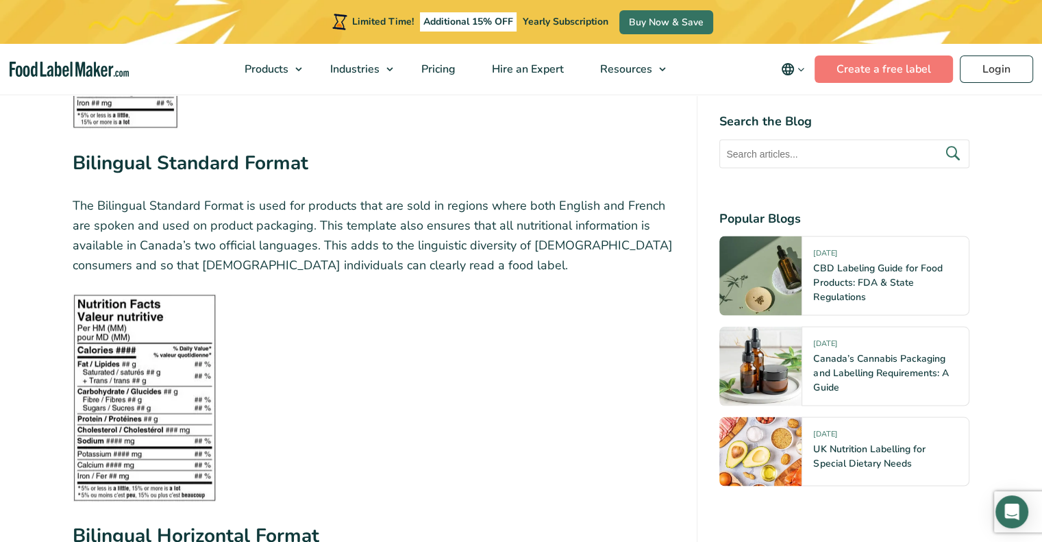
scroll to position [2456, 0]
